Goal: Task Accomplishment & Management: Complete application form

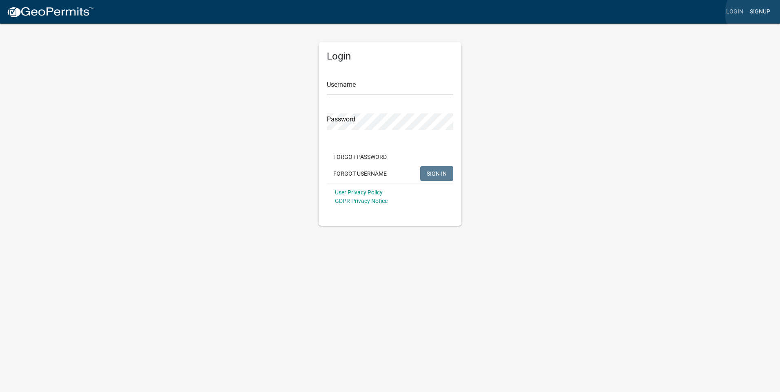
click at [758, 13] on link "Signup" at bounding box center [759, 11] width 27 height 15
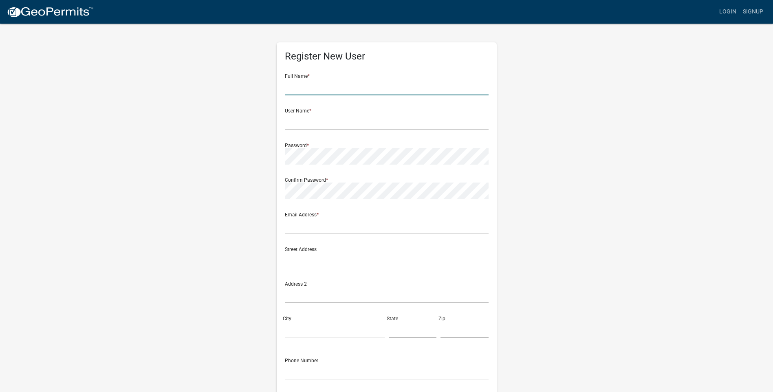
click at [340, 88] on input "text" at bounding box center [387, 87] width 204 height 17
type input "c"
type input "Corrie Dukes"
click at [229, 87] on div "Register New User Full Name * Corrie Dukes User Name * Password * Confirm Passw…" at bounding box center [387, 241] width 465 height 436
click at [386, 121] on input "text" at bounding box center [387, 121] width 204 height 17
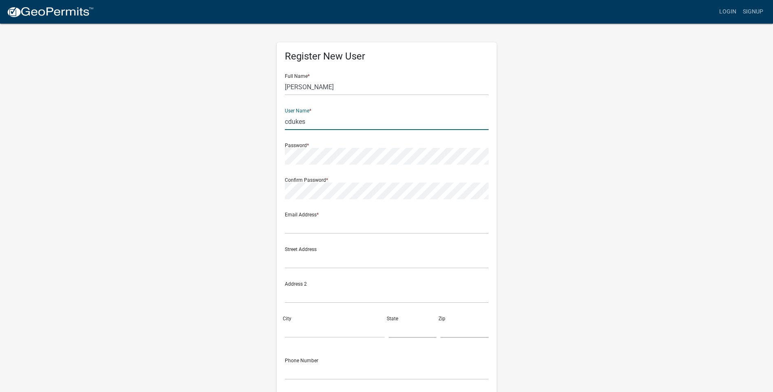
type input "cdukes"
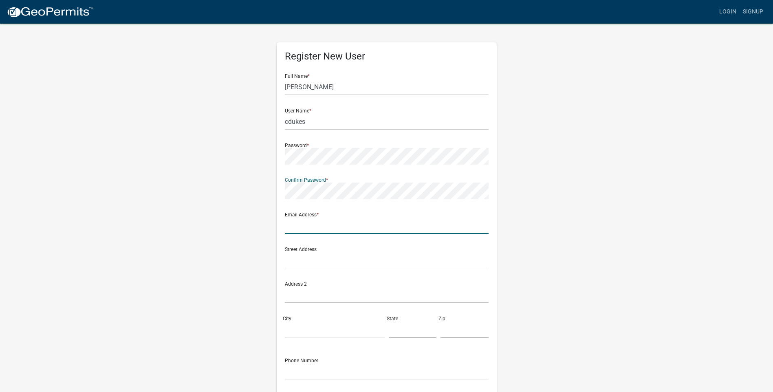
click at [308, 226] on input "text" at bounding box center [387, 225] width 204 height 17
type input "cdukes@pblasting.com"
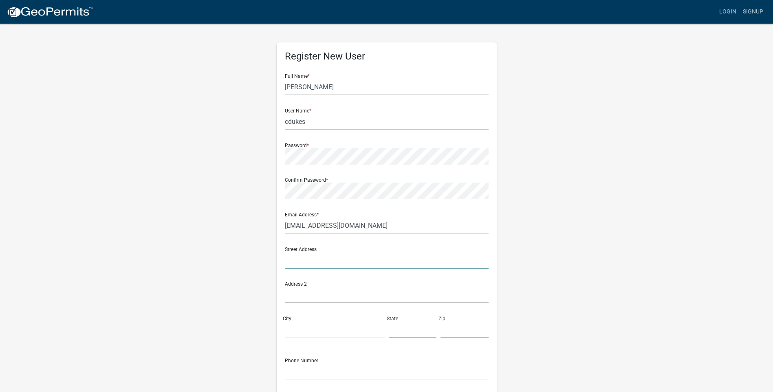
click at [293, 264] on input "text" at bounding box center [387, 260] width 204 height 17
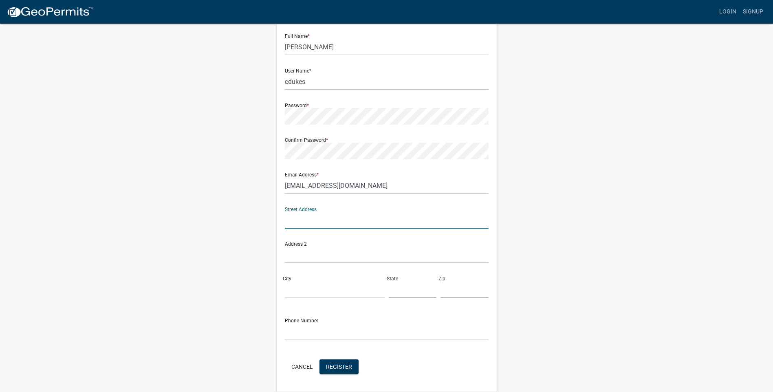
scroll to position [67, 0]
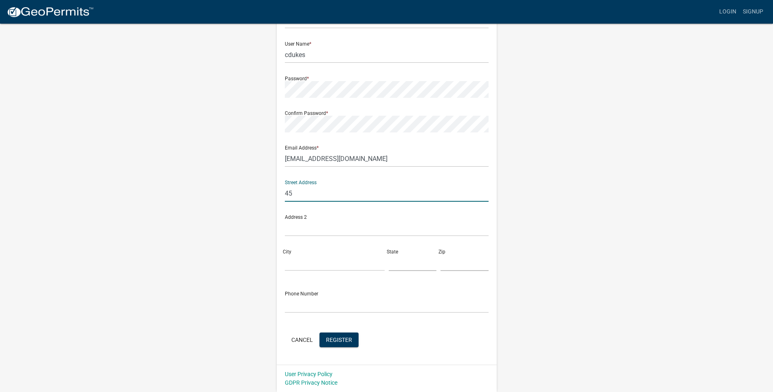
type input "4511 Industrial Access Road Douglasville Georgia 30134 United States"
type input "Douglasville"
type input "GA"
type input "30134"
type input "7709490668"
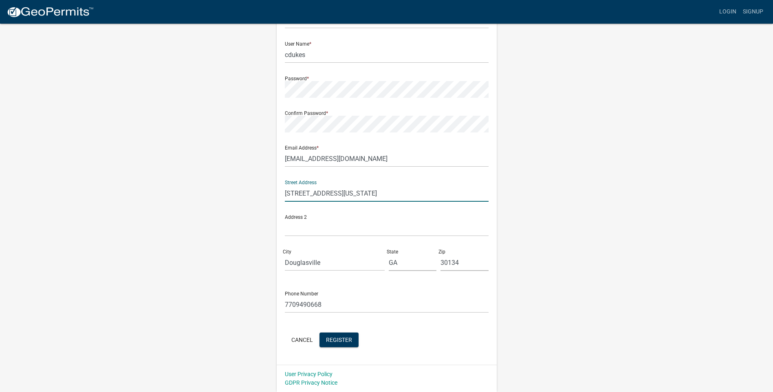
click at [582, 343] on div "Register New User Full Name * Corrie Dukes User Name * cdukes Password * Confir…" at bounding box center [387, 174] width 465 height 436
click at [346, 339] on span "Register" at bounding box center [339, 339] width 26 height 7
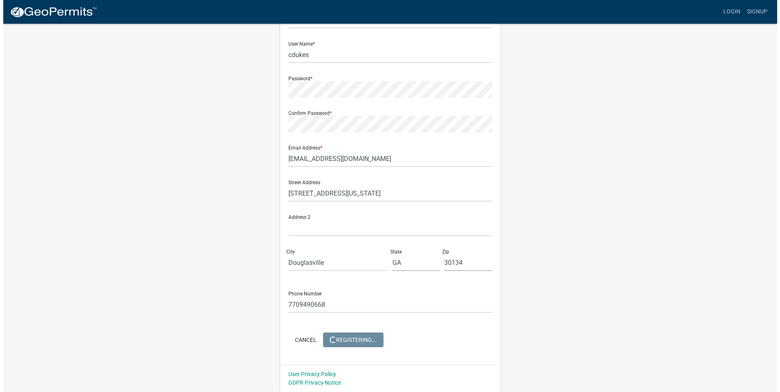
scroll to position [0, 0]
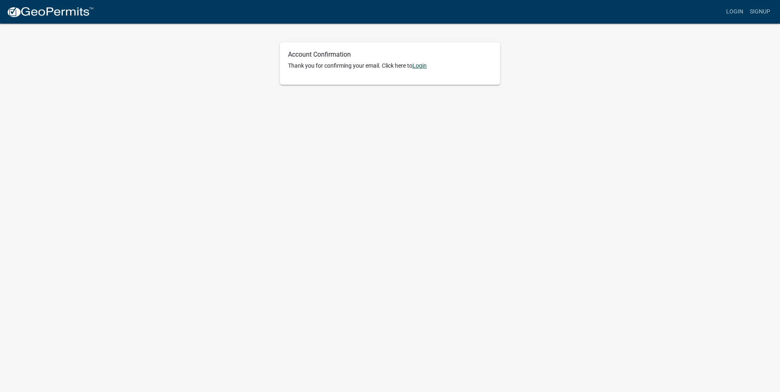
click at [424, 65] on link "Login" at bounding box center [419, 65] width 14 height 7
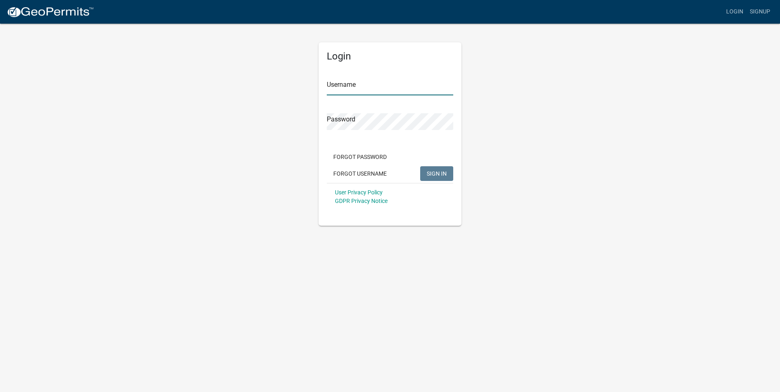
type input "cdukes"
click at [446, 172] on button "SIGN IN" at bounding box center [436, 173] width 33 height 15
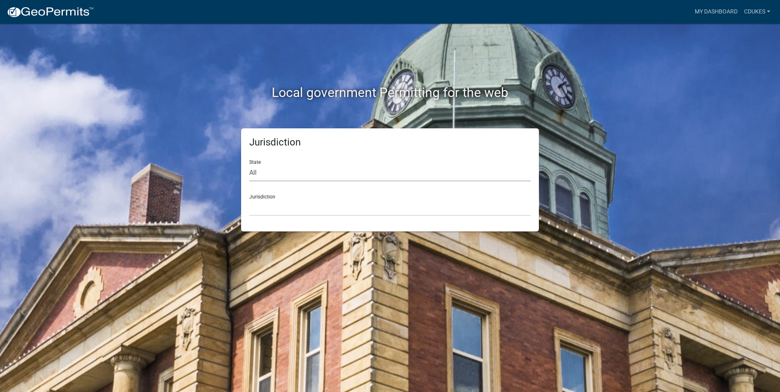
click at [255, 171] on select "All [US_STATE] [US_STATE] [US_STATE] [US_STATE] [US_STATE] [US_STATE] [US_STATE…" at bounding box center [389, 173] width 281 height 17
select select "[US_STATE]"
click at [249, 165] on select "All [US_STATE] [US_STATE] [US_STATE] [US_STATE] [US_STATE] [US_STATE] [US_STATE…" at bounding box center [389, 173] width 281 height 17
click at [274, 201] on select "[GEOGRAPHIC_DATA], [US_STATE][PERSON_NAME][GEOGRAPHIC_DATA], [US_STATE][PERSON_…" at bounding box center [389, 207] width 281 height 17
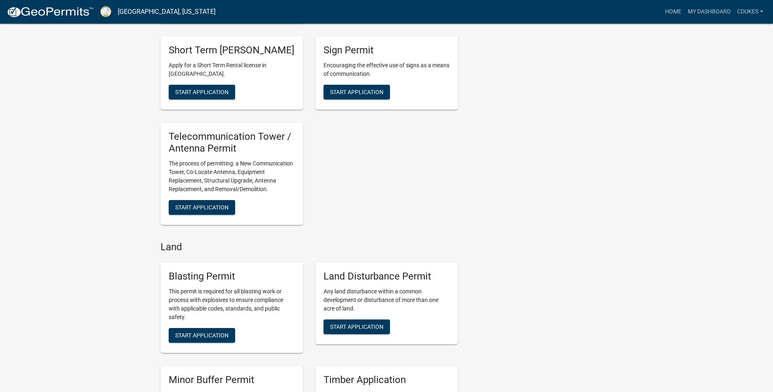
scroll to position [951, 0]
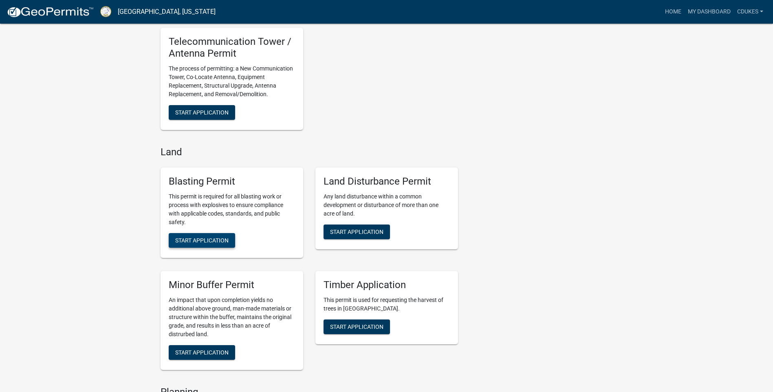
click at [224, 244] on span "Start Application" at bounding box center [201, 240] width 53 height 7
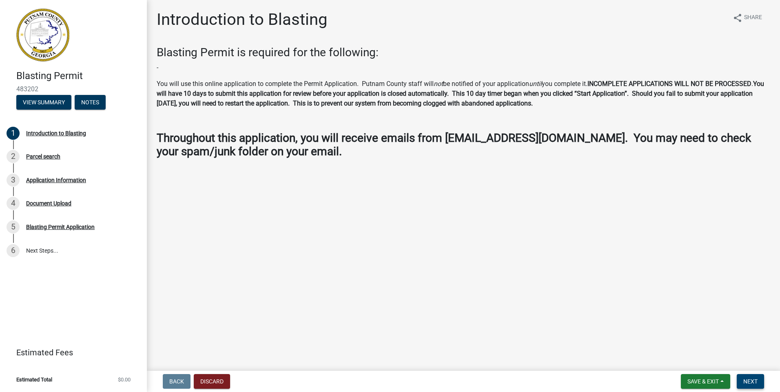
click at [745, 381] on span "Next" at bounding box center [750, 381] width 14 height 7
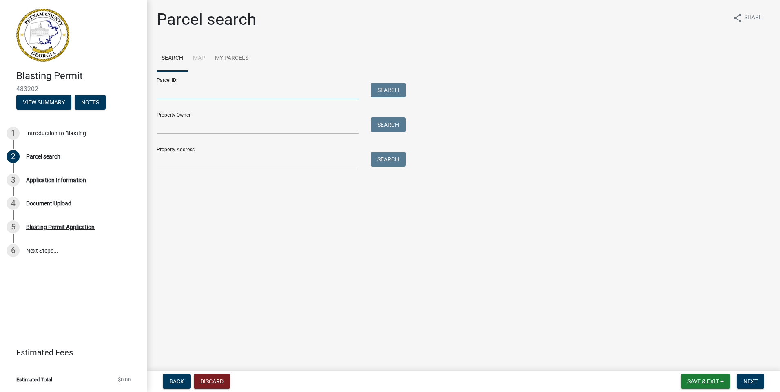
click at [175, 90] on input "Parcel ID:" at bounding box center [258, 91] width 202 height 17
type input "125002003"
click at [393, 87] on button "Search" at bounding box center [388, 90] width 35 height 15
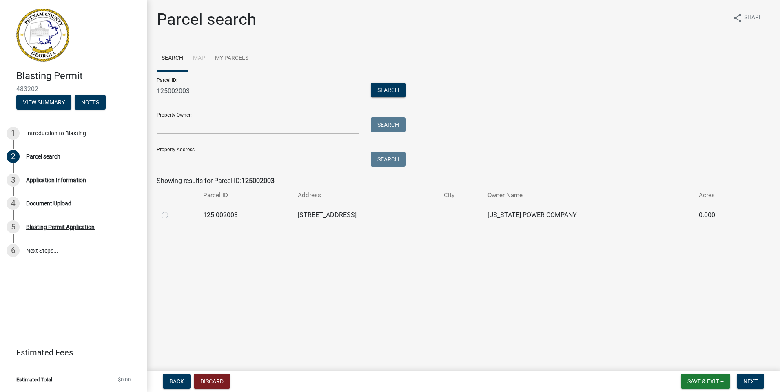
click at [171, 210] on label at bounding box center [171, 210] width 0 height 0
click at [171, 215] on 002003 "radio" at bounding box center [173, 212] width 5 height 5
radio 002003 "true"
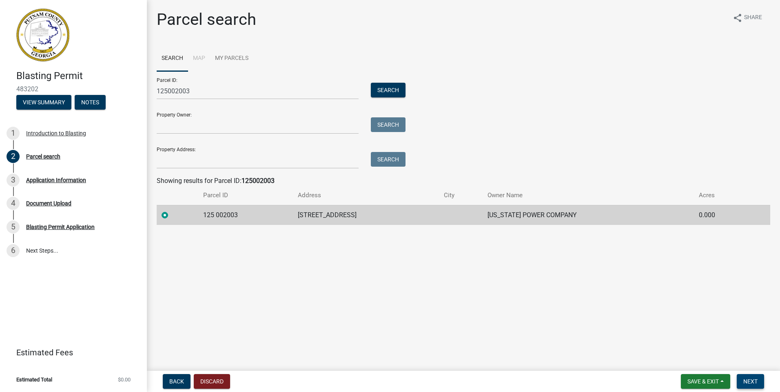
click at [745, 379] on span "Next" at bounding box center [750, 381] width 14 height 7
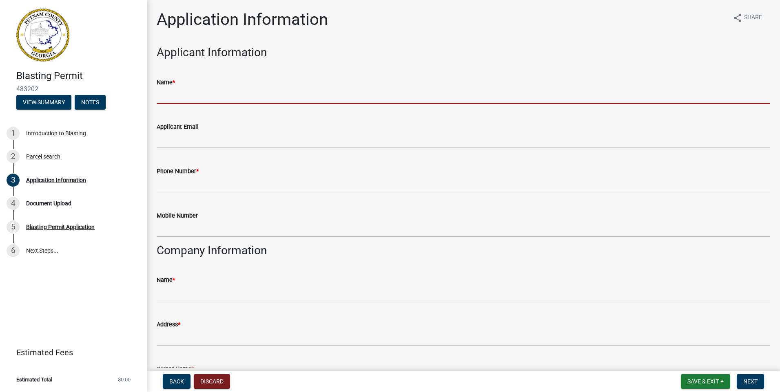
click at [213, 103] on input "Name *" at bounding box center [463, 95] width 613 height 17
type input "J"
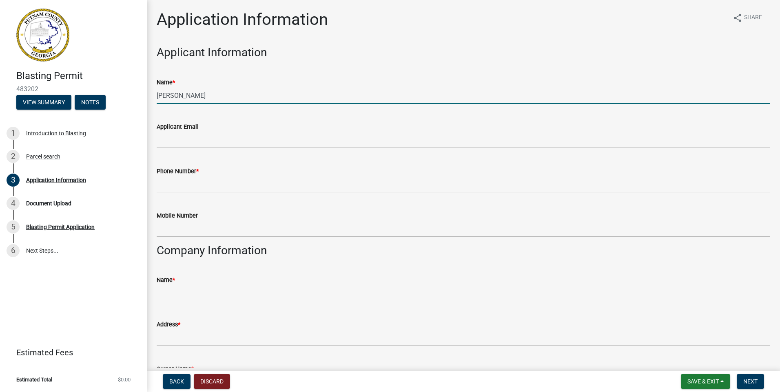
type input "[PERSON_NAME]"
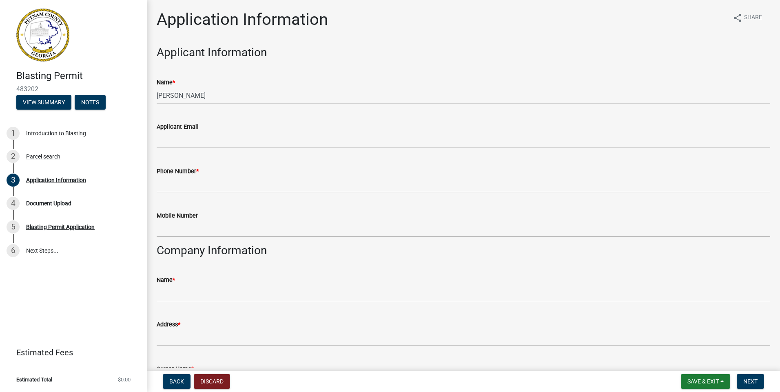
click at [342, 164] on div "Phone Number *" at bounding box center [463, 174] width 613 height 38
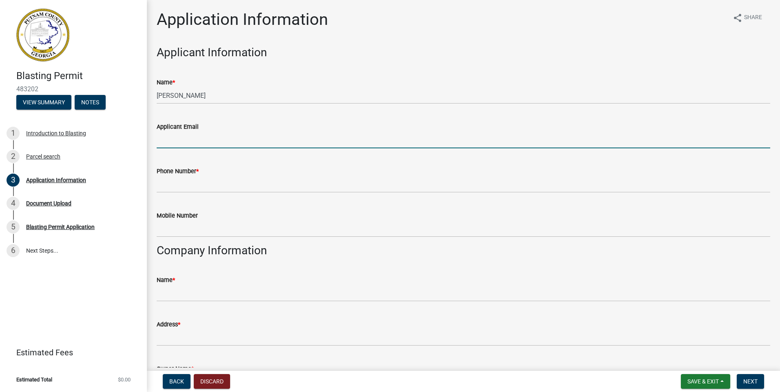
click at [231, 142] on input "Applicant Email" at bounding box center [463, 140] width 613 height 17
type input "[EMAIL_ADDRESS][DOMAIN_NAME]"
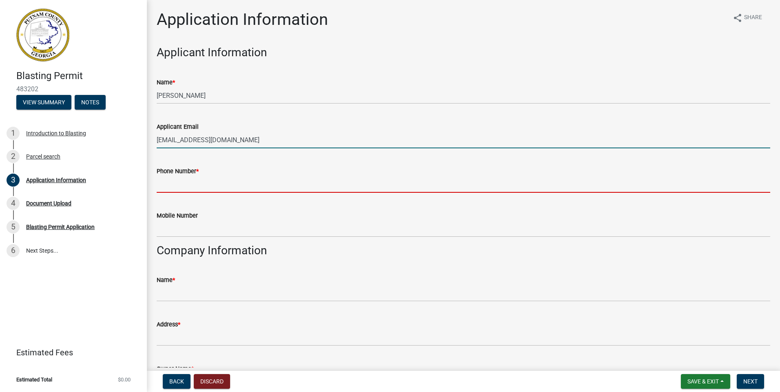
type input "7705501507"
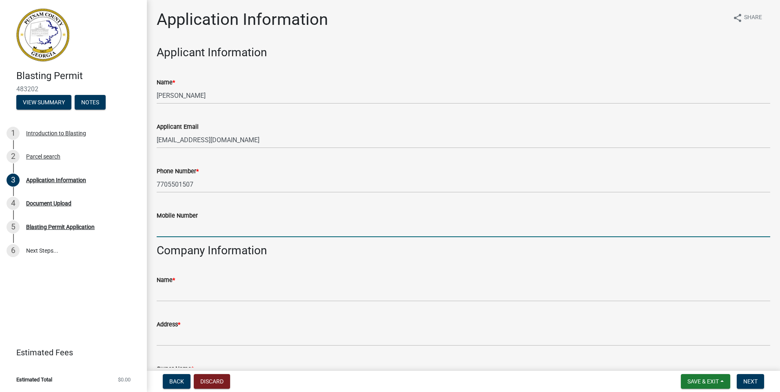
click at [182, 230] on input "Mobile Number" at bounding box center [463, 229] width 613 height 17
type input "7705501507"
click at [377, 212] on div "Mobile Number" at bounding box center [463, 216] width 613 height 10
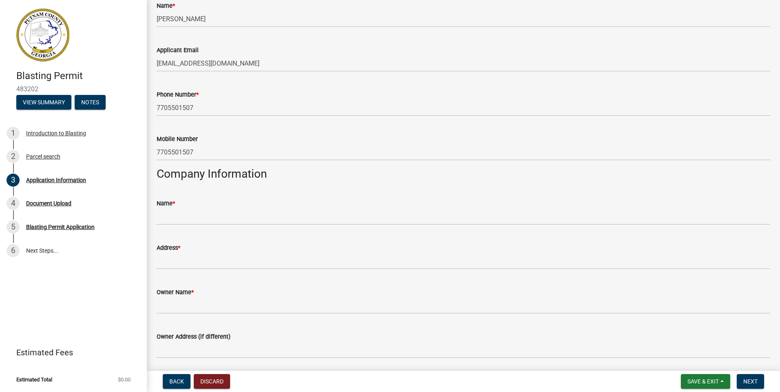
scroll to position [95, 0]
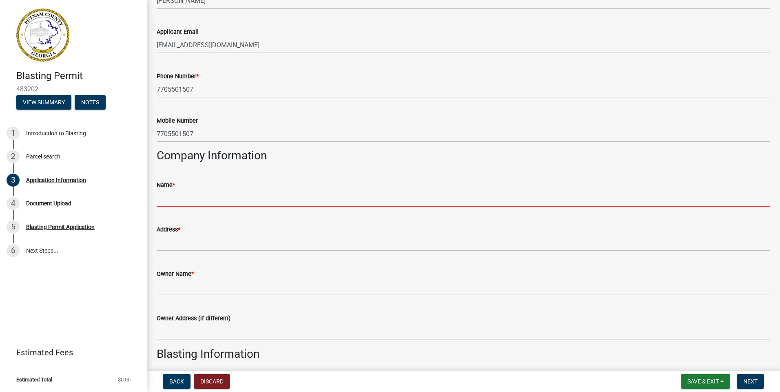
click at [240, 200] on input "Name *" at bounding box center [463, 198] width 613 height 17
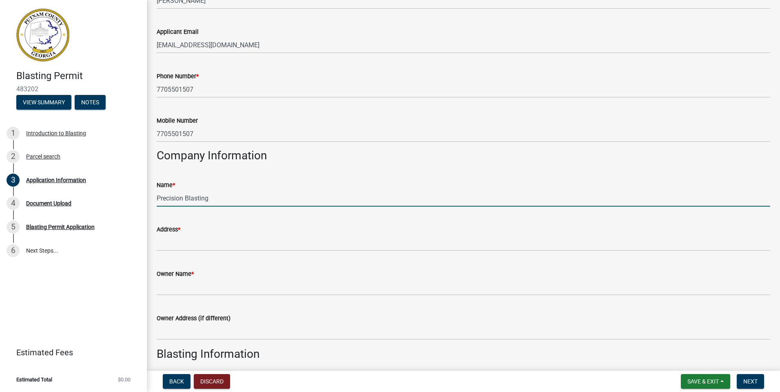
type input "Precision Blasting"
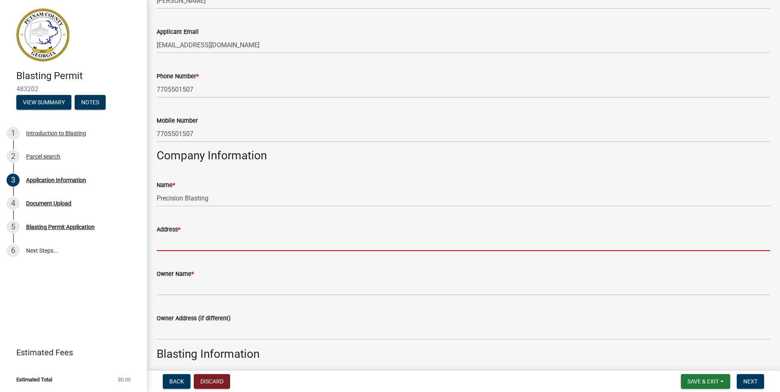
click at [233, 242] on input "Address *" at bounding box center [463, 242] width 613 height 17
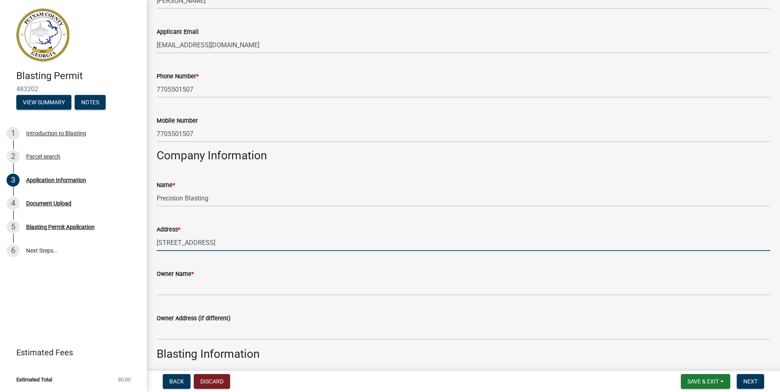
click at [336, 236] on input "[STREET_ADDRESS]" at bounding box center [463, 242] width 613 height 17
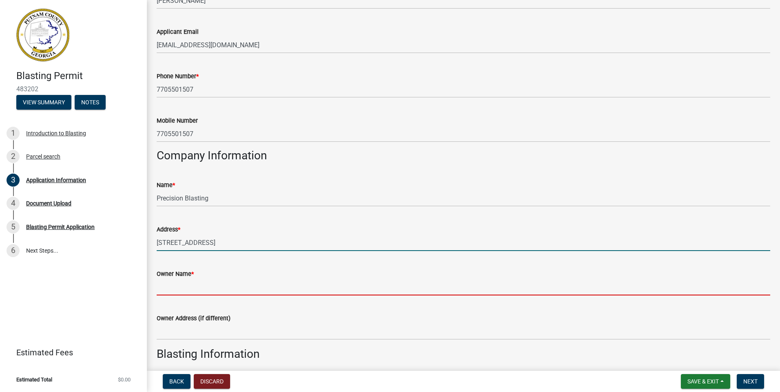
click at [321, 283] on input "Owner Name *" at bounding box center [463, 287] width 613 height 17
click at [285, 246] on input "[STREET_ADDRESS]" at bounding box center [463, 242] width 613 height 17
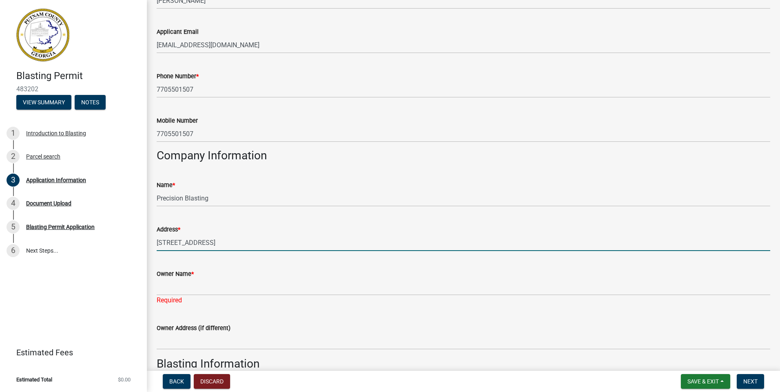
type input "[STREET_ADDRESS]"
click at [258, 255] on wm-data-entity-input "Address * [STREET_ADDRESS]" at bounding box center [463, 235] width 613 height 44
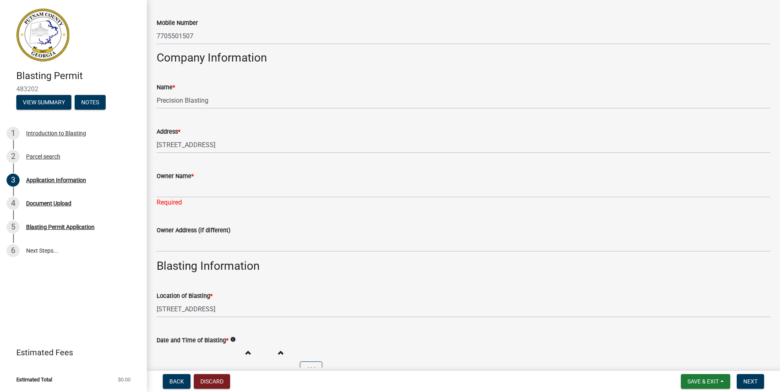
scroll to position [190, 0]
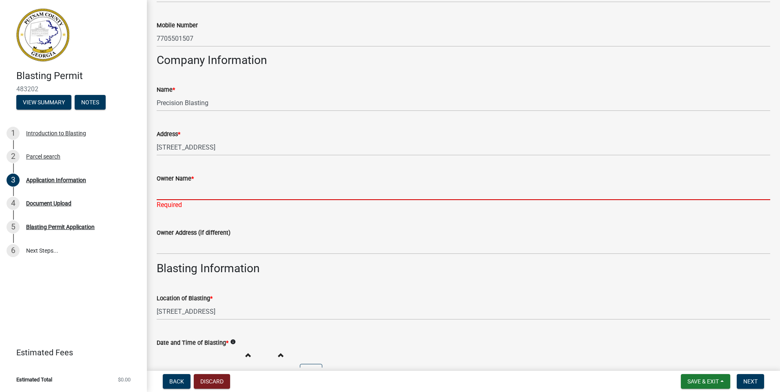
click at [184, 196] on input "Owner Name *" at bounding box center [463, 191] width 613 height 17
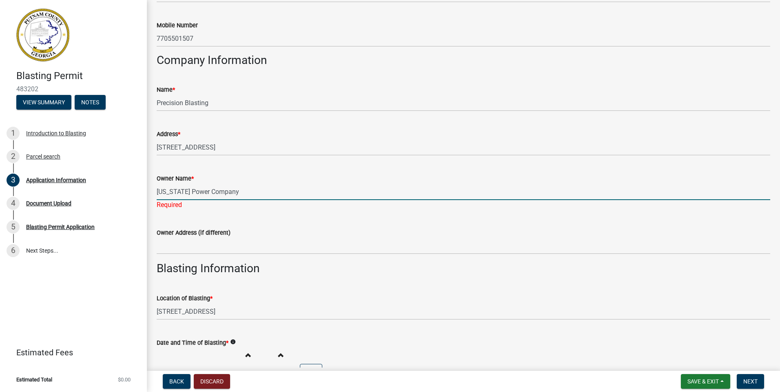
type input "[US_STATE] Power Company"
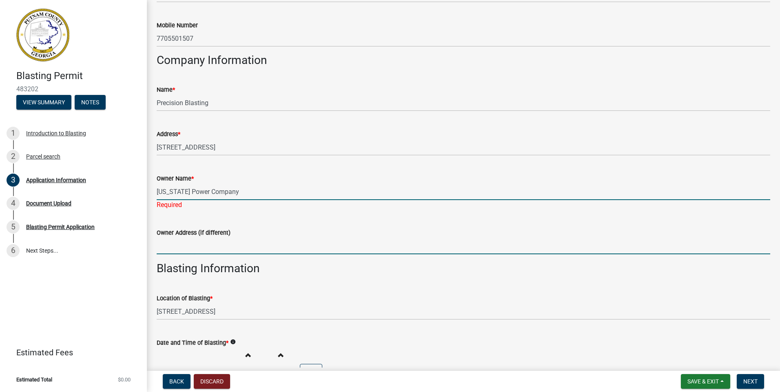
click at [190, 239] on input "text" at bounding box center [463, 246] width 613 height 17
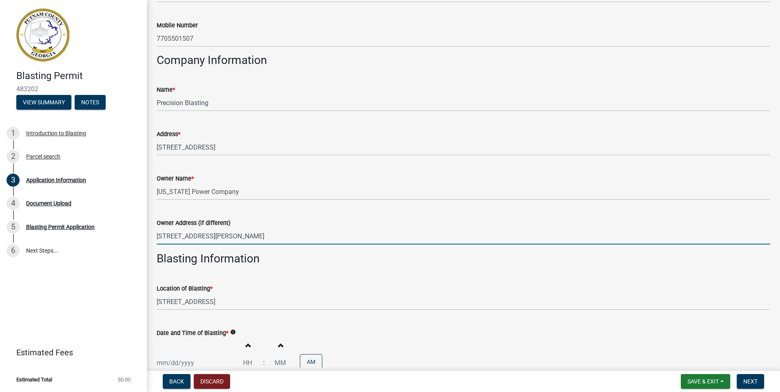
type input "24130308"
click at [307, 257] on h3 "Blasting Information" at bounding box center [463, 259] width 613 height 14
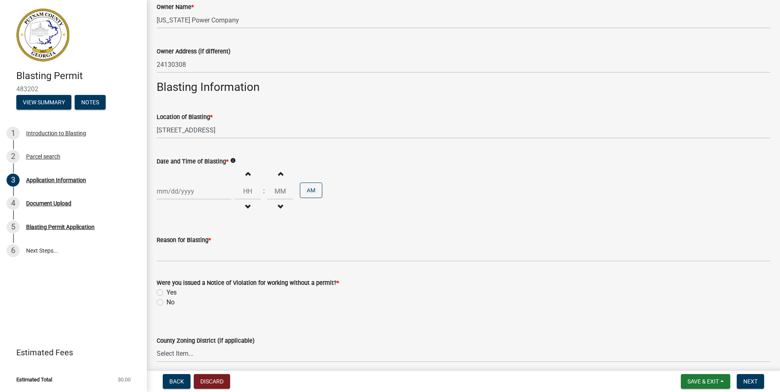
scroll to position [380, 0]
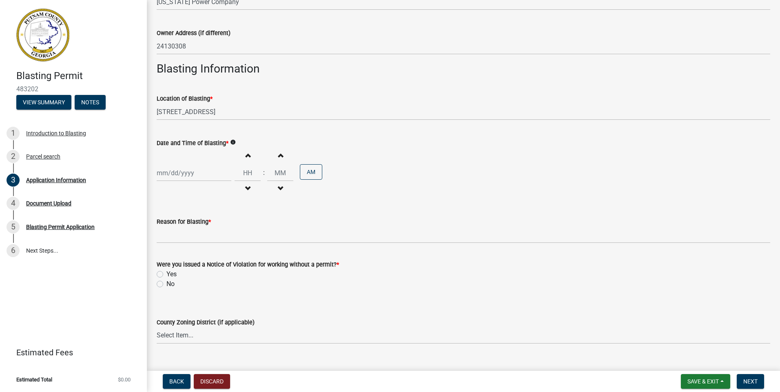
click at [245, 158] on span "button" at bounding box center [247, 155] width 4 height 7
type input "01"
type input "00"
click at [187, 175] on div at bounding box center [194, 173] width 75 height 17
select select "9"
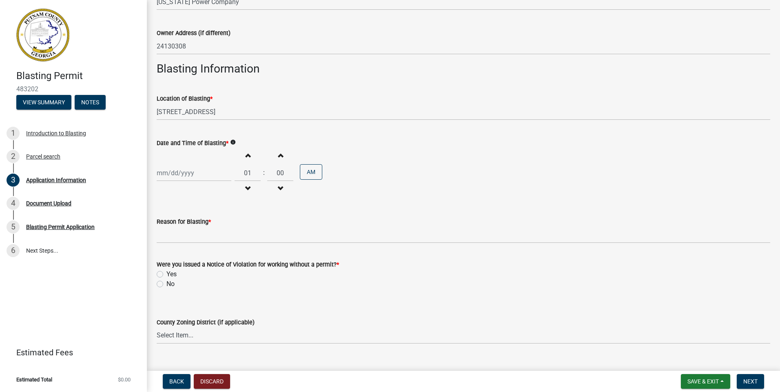
select select "2025"
click at [161, 272] on div "29" at bounding box center [164, 268] width 13 height 13
type input "[DATE]"
click at [246, 157] on span "button" at bounding box center [247, 155] width 4 height 7
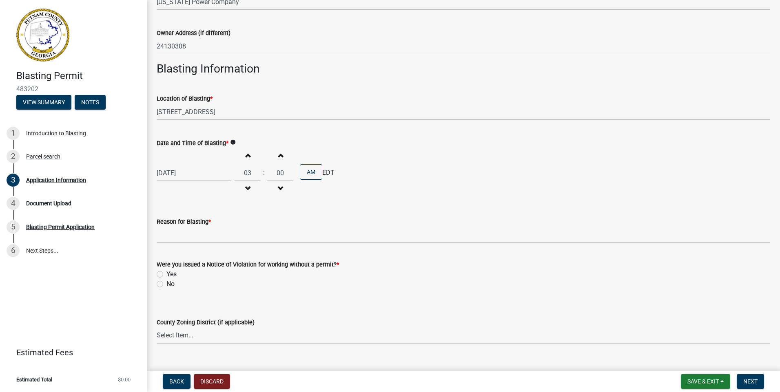
click at [246, 157] on span "button" at bounding box center [247, 155] width 4 height 7
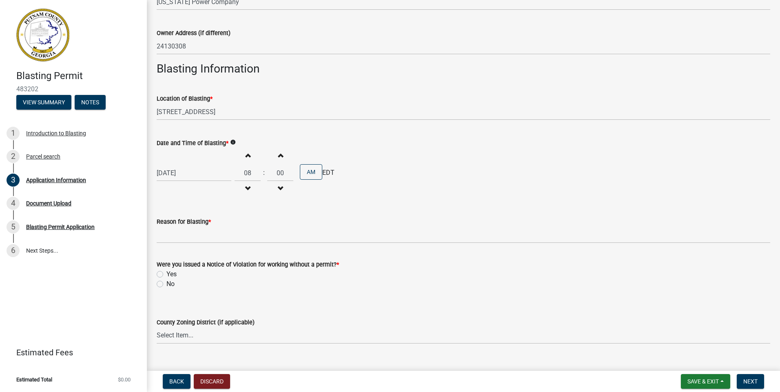
click at [246, 157] on span "button" at bounding box center [247, 155] width 4 height 7
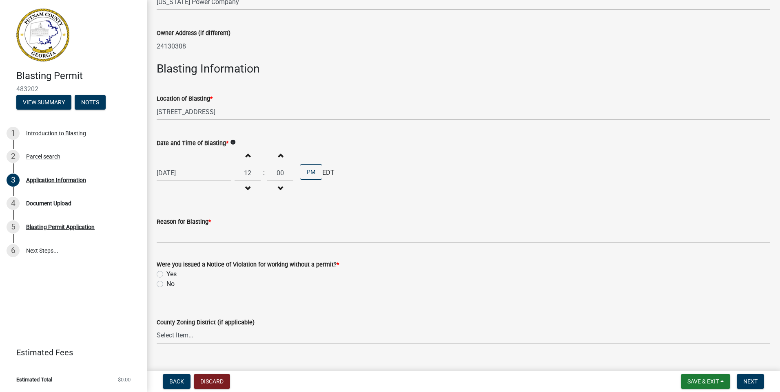
type input "01"
click at [350, 201] on wm-data-entity-input "Date and Time of Blasting * info [DATE] Increment hours 01 Decrement hours : In…" at bounding box center [463, 166] width 613 height 79
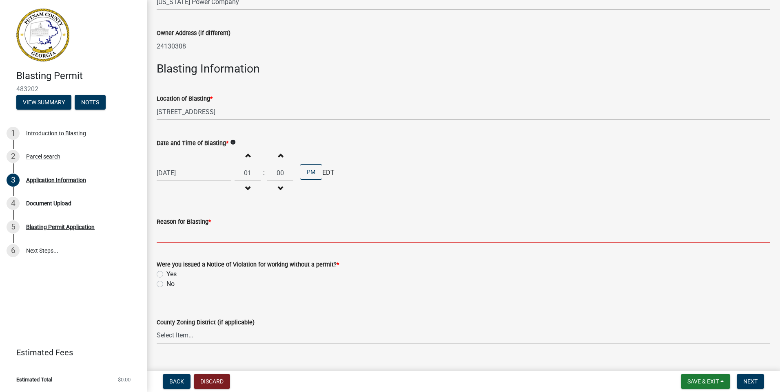
click at [194, 236] on input "Reason for Blasting *" at bounding box center [463, 235] width 613 height 17
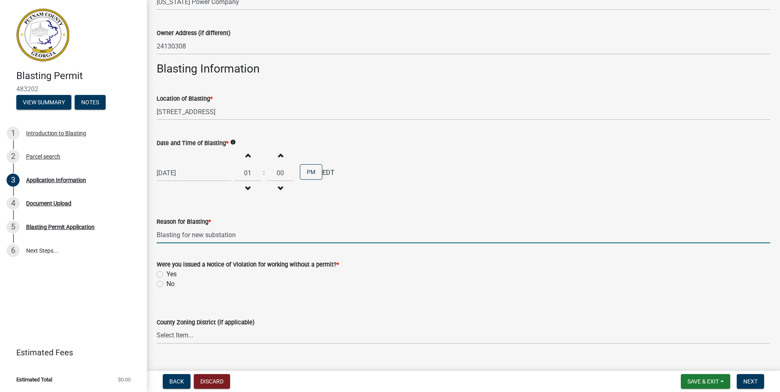
type input "Blasting for new substation"
click at [166, 285] on label "No" at bounding box center [170, 284] width 8 height 10
click at [166, 285] on input "No" at bounding box center [168, 281] width 5 height 5
radio input "true"
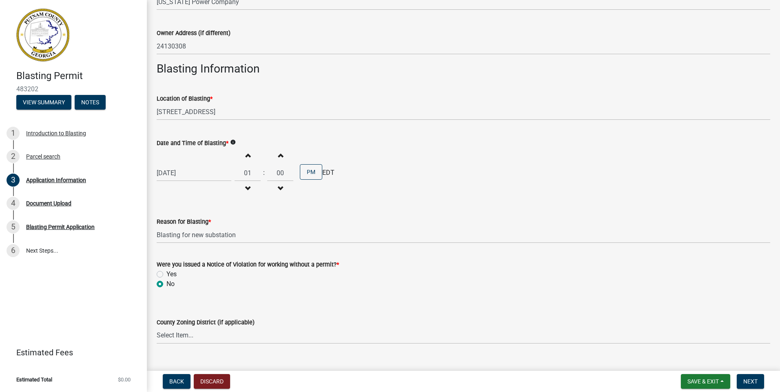
scroll to position [476, 0]
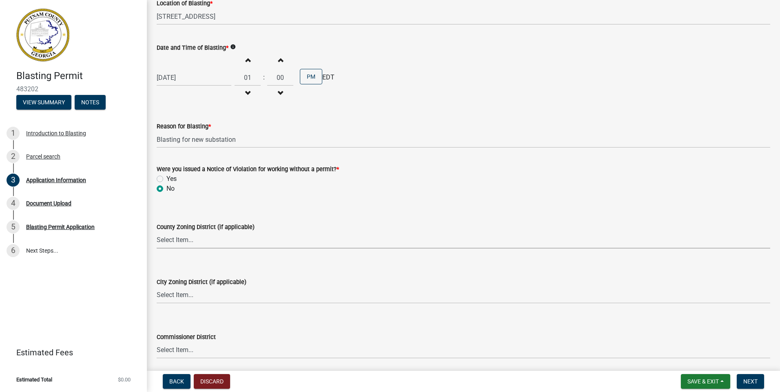
click at [206, 243] on select "Select Item... AG-1 R-1R R-1 R-2 MHP RM-1 RM-3 C-1 C-2 I-M PUD N/A" at bounding box center [463, 240] width 613 height 17
click at [157, 232] on select "Select Item... AG-1 R-1R R-1 R-2 MHP RM-1 RM-3 C-1 C-2 I-M PUD N/A" at bounding box center [463, 240] width 613 height 17
select select "ef7a1fc2-7a7a-426d-b1f0-c9b9b6ca7ff4"
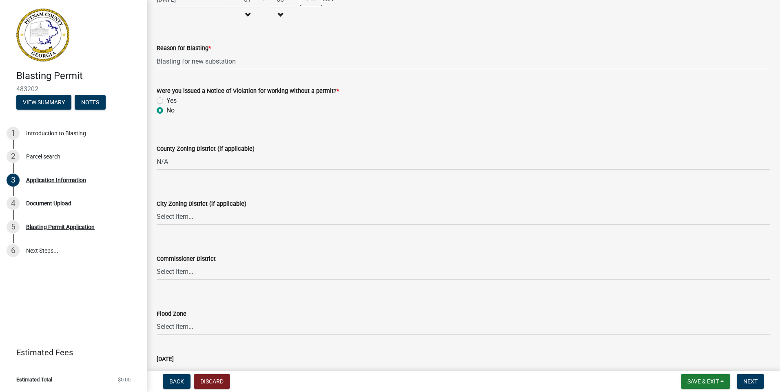
scroll to position [571, 0]
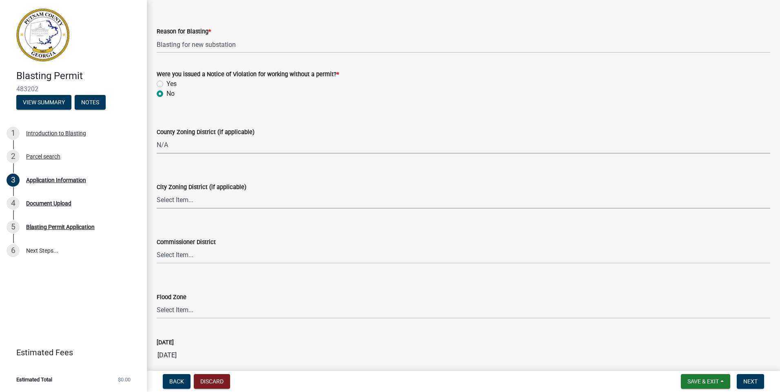
click at [195, 197] on select "Select Item... A-1 A-2 R-1 R-2 R-3 R-4 MHP C-1 C-2 I-1 I-2 DB FH H-P N/A" at bounding box center [463, 200] width 613 height 17
click at [157, 192] on select "Select Item... A-1 A-2 R-1 R-2 R-3 R-4 MHP C-1 C-2 I-1 I-2 DB FH H-P N/A" at bounding box center [463, 200] width 613 height 17
select select "83394b22-4a11-496c-8e5c-75ade2e72faf"
click at [174, 144] on select "Select Item... AG-1 R-1R R-1 R-2 MHP RM-1 RM-3 C-1 C-2 I-M PUD N/A" at bounding box center [463, 145] width 613 height 17
click at [157, 137] on select "Select Item... AG-1 R-1R R-1 R-2 MHP RM-1 RM-3 C-1 C-2 I-M PUD N/A" at bounding box center [463, 145] width 613 height 17
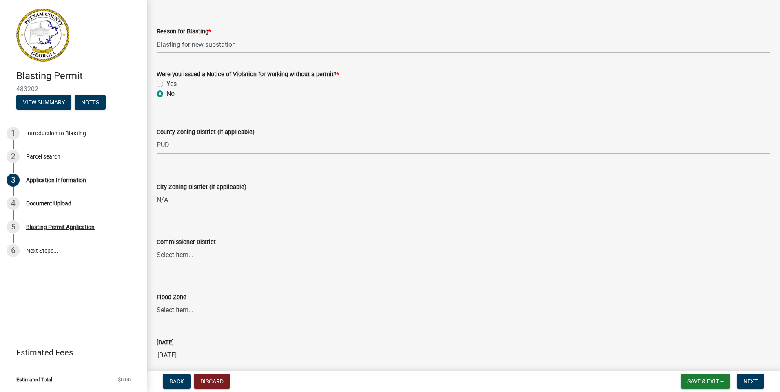
select select "af4fa47c-8bb5-4ba0-9393-e9f4e4358ca2"
click at [208, 258] on select "Select Item... District 1 District 2 District 3 District 4" at bounding box center [463, 255] width 613 height 17
click at [157, 247] on select "Select Item... District 1 District 2 District 3 District 4" at bounding box center [463, 255] width 613 height 17
select select "ece5c1a9-df30-4702-9587-5deee23533b7"
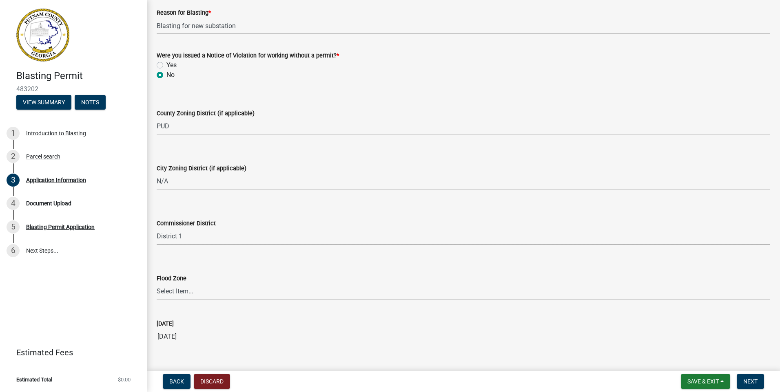
scroll to position [605, 0]
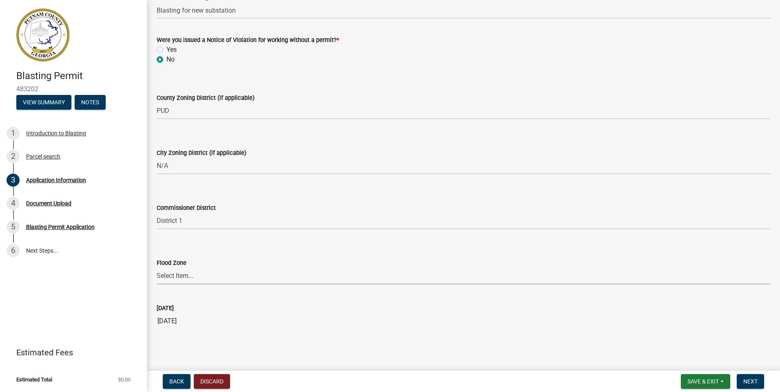
click at [216, 272] on select "Select Item... Zone A Zone V Zone A99 Zone AE Zone AO Zone AH Zone VE Zone AR Z…" at bounding box center [463, 276] width 613 height 17
click at [177, 272] on select "Select Item... Zone A Zone V Zone A99 Zone AE Zone AO Zone AH Zone VE Zone AR Z…" at bounding box center [463, 276] width 613 height 17
click at [167, 270] on select "Select Item... Zone A Zone V Zone A99 Zone AE Zone AO Zone AH Zone VE Zone AR Z…" at bounding box center [463, 276] width 613 height 17
click at [484, 318] on input "[DATE]" at bounding box center [463, 321] width 613 height 16
click at [748, 378] on span "Next" at bounding box center [750, 381] width 14 height 7
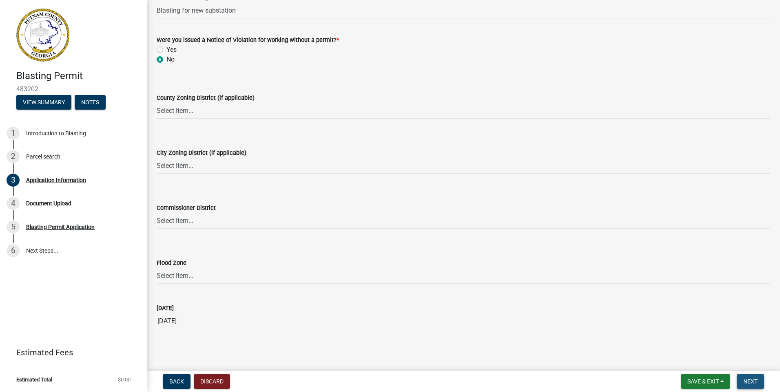
scroll to position [0, 0]
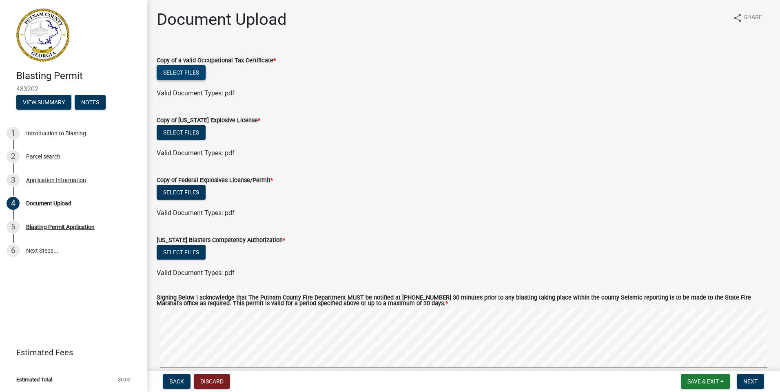
click at [167, 75] on button "Select files" at bounding box center [181, 72] width 49 height 15
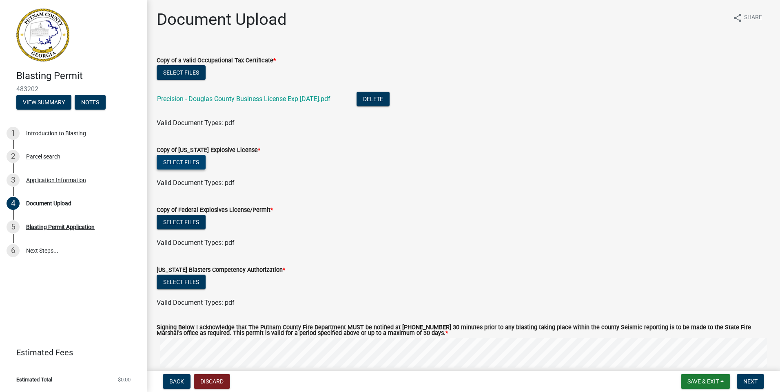
click at [181, 149] on label "Copy of [US_STATE] Explosive License *" at bounding box center [209, 151] width 104 height 6
click at [180, 164] on button "Select files" at bounding box center [181, 162] width 49 height 15
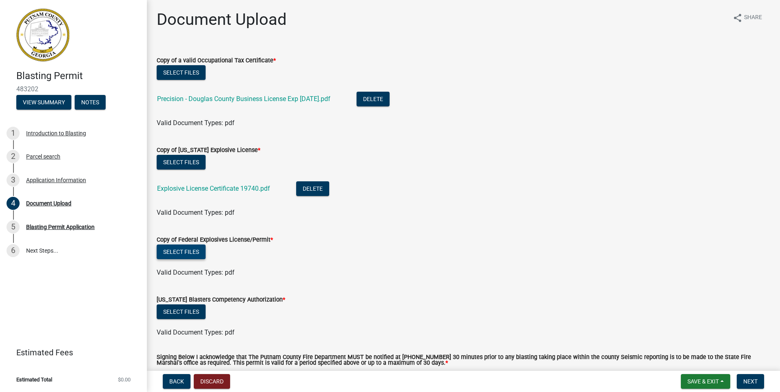
click at [191, 252] on button "Select files" at bounding box center [181, 252] width 49 height 15
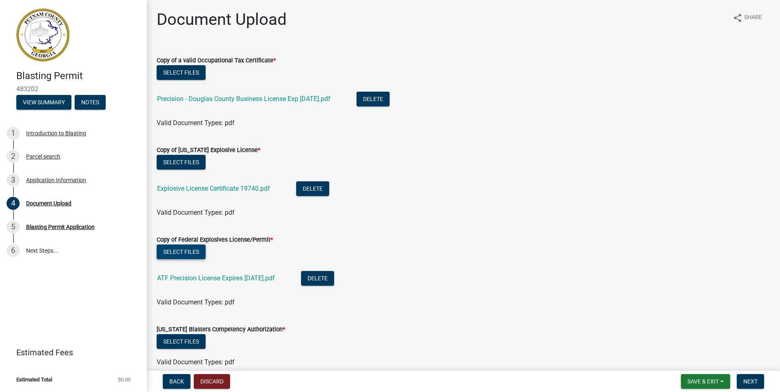
scroll to position [95, 0]
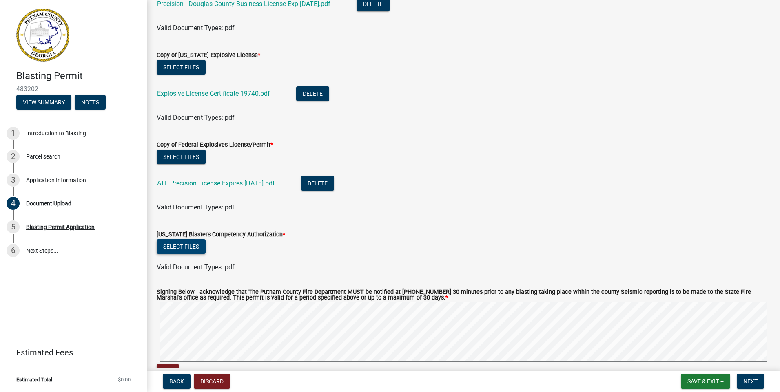
click at [198, 249] on button "Select files" at bounding box center [181, 246] width 49 height 15
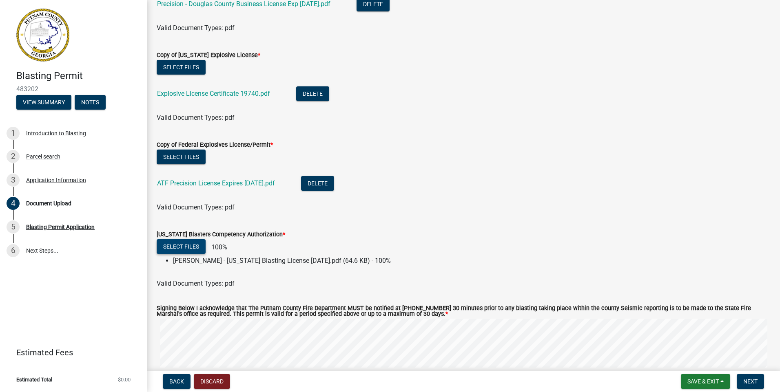
scroll to position [190, 0]
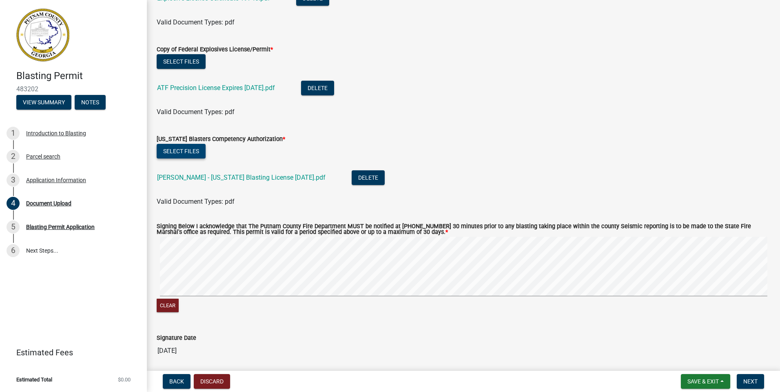
click at [229, 302] on div "Clear" at bounding box center [463, 275] width 613 height 77
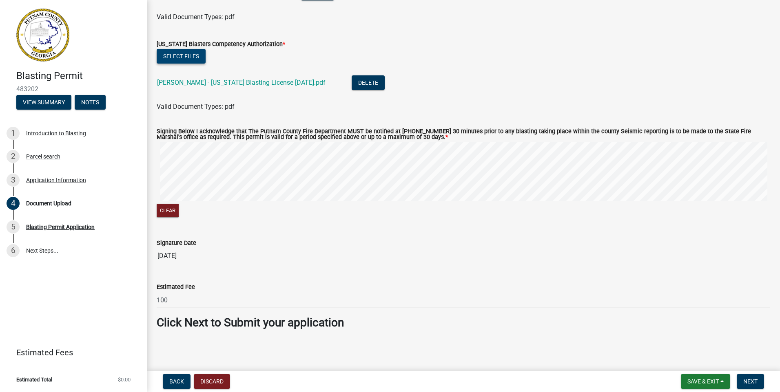
scroll to position [286, 0]
click at [754, 385] on button "Next" at bounding box center [749, 381] width 27 height 15
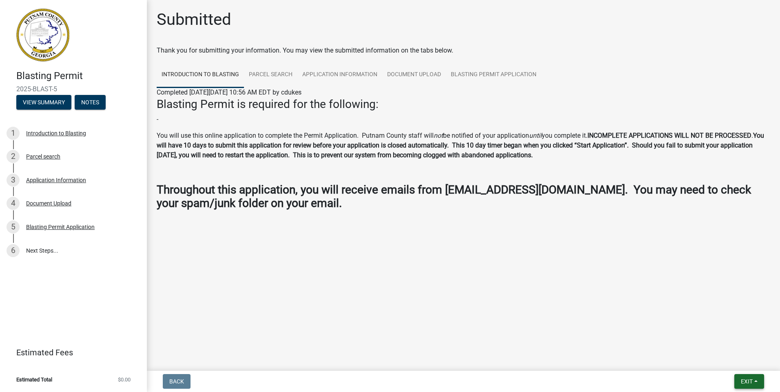
click at [738, 381] on button "Exit" at bounding box center [749, 381] width 30 height 15
click at [716, 363] on button "Save & Exit" at bounding box center [730, 361] width 65 height 20
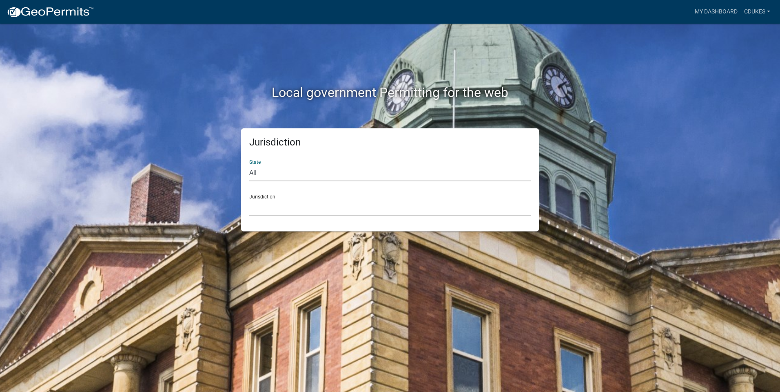
click at [507, 170] on select "All [US_STATE] [US_STATE] [US_STATE] [US_STATE] [US_STATE] [US_STATE] [US_STATE…" at bounding box center [389, 173] width 281 height 17
select select "[US_STATE]"
click at [249, 165] on select "All [US_STATE] [US_STATE] [US_STATE] [US_STATE] [US_STATE] [US_STATE] [US_STATE…" at bounding box center [389, 173] width 281 height 17
click at [279, 209] on select "[GEOGRAPHIC_DATA], [US_STATE][PERSON_NAME][GEOGRAPHIC_DATA], [US_STATE][PERSON_…" at bounding box center [389, 207] width 281 height 17
drag, startPoint x: 351, startPoint y: 72, endPoint x: 440, endPoint y: 67, distance: 89.0
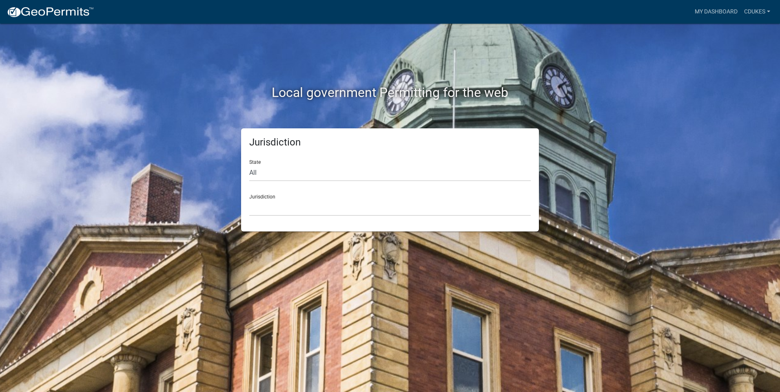
click at [351, 72] on div "Local government Permitting for the web" at bounding box center [389, 76] width 465 height 104
click at [362, 206] on select "[GEOGRAPHIC_DATA], [US_STATE][PERSON_NAME][GEOGRAPHIC_DATA], [US_STATE][PERSON_…" at bounding box center [389, 207] width 281 height 17
drag, startPoint x: 482, startPoint y: 67, endPoint x: 546, endPoint y: 36, distance: 71.1
click at [482, 67] on div "Local government Permitting for the web" at bounding box center [389, 76] width 465 height 104
